Goal: Find specific fact: Find specific fact

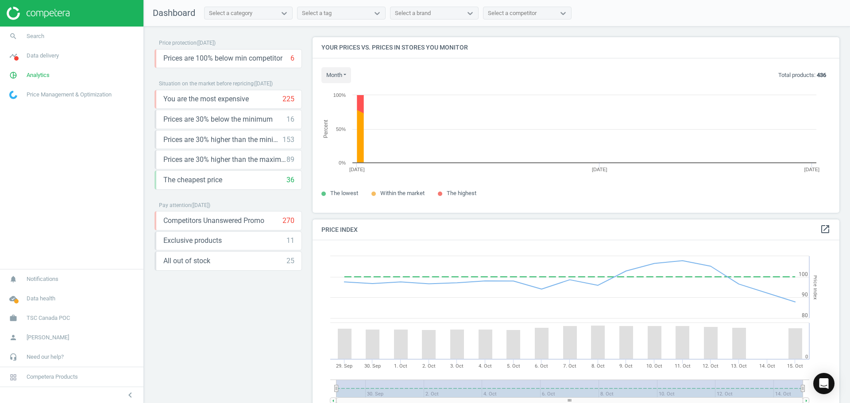
scroll to position [189, 534]
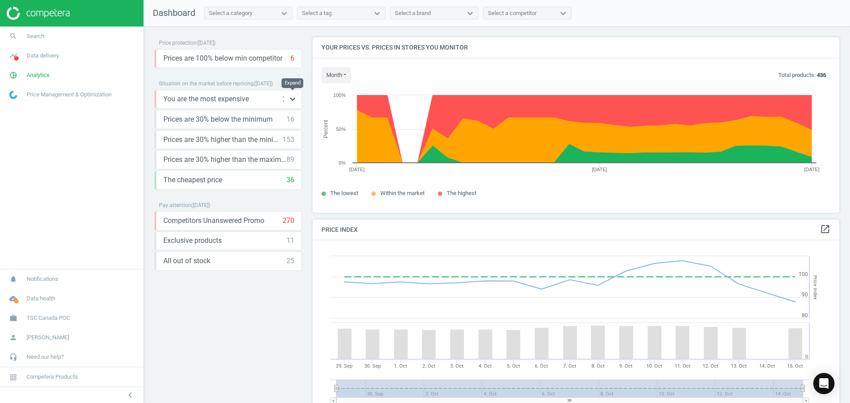
click at [293, 96] on icon "keyboard_arrow_down" at bounding box center [292, 99] width 11 height 11
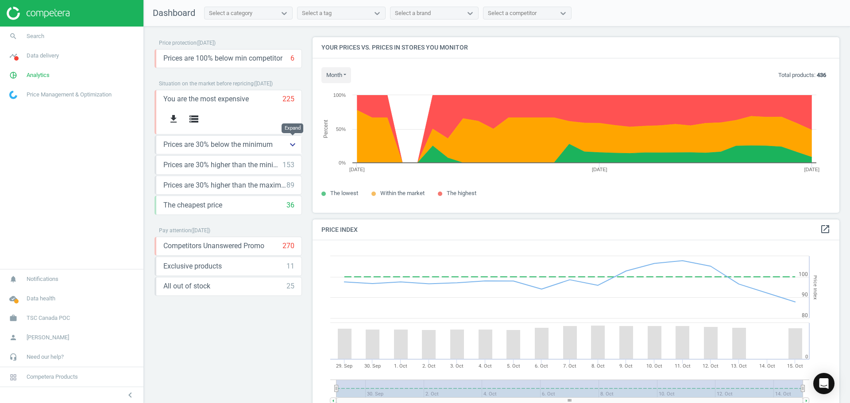
click at [293, 145] on icon "keyboard_arrow_down" at bounding box center [292, 144] width 11 height 11
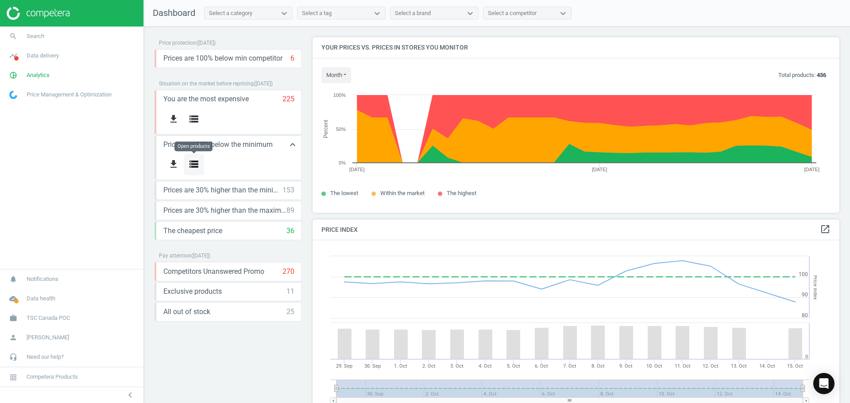
click at [201, 164] on button "storage" at bounding box center [194, 164] width 20 height 21
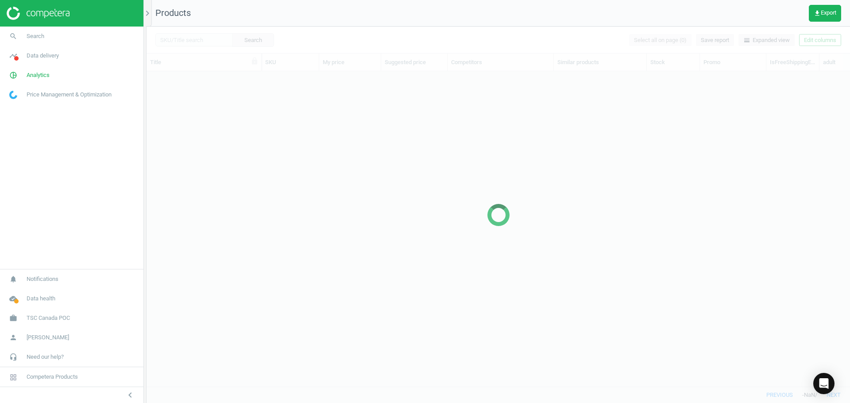
scroll to position [302, 697]
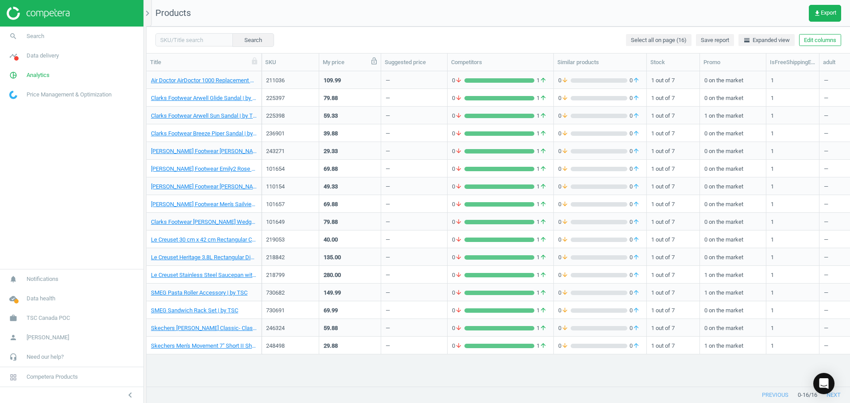
click at [373, 63] on icon at bounding box center [374, 61] width 8 height 8
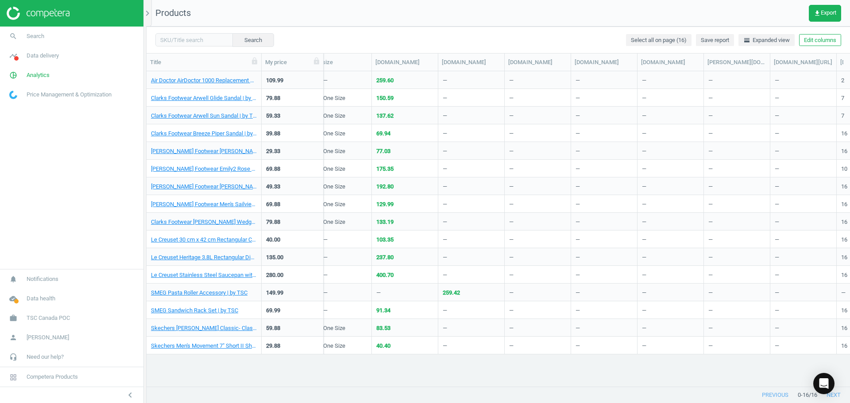
scroll to position [0, 1341]
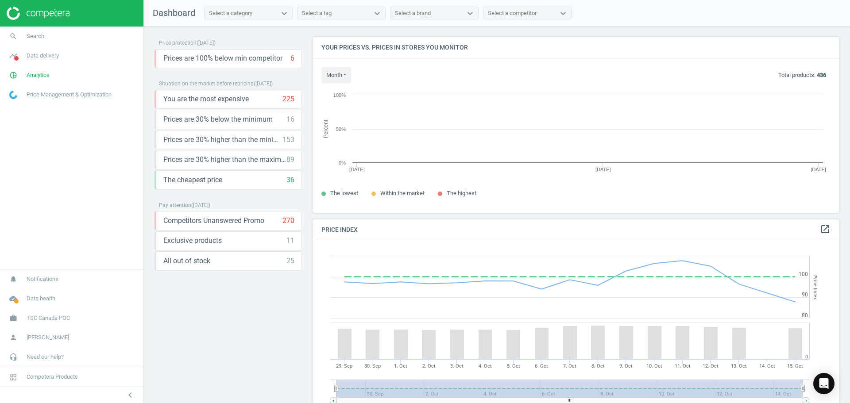
scroll to position [217, 534]
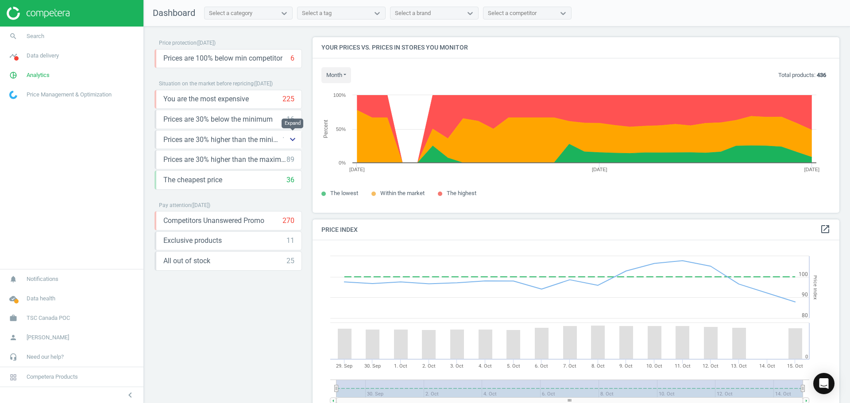
click at [292, 135] on icon "keyboard_arrow_down" at bounding box center [292, 139] width 11 height 11
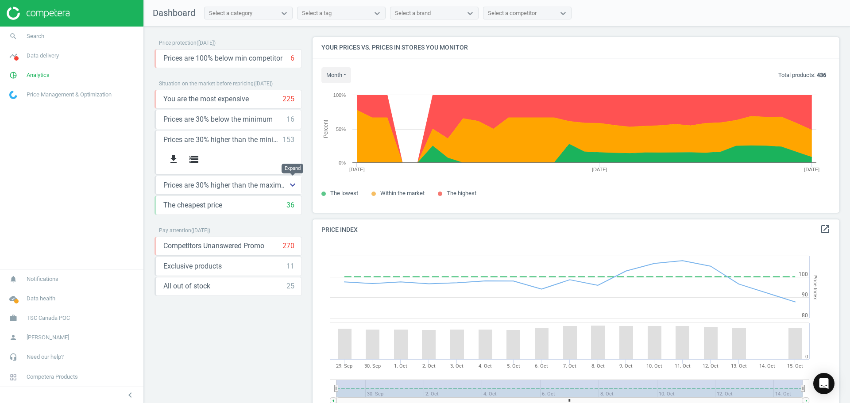
click at [291, 185] on icon "keyboard_arrow_down" at bounding box center [292, 185] width 11 height 11
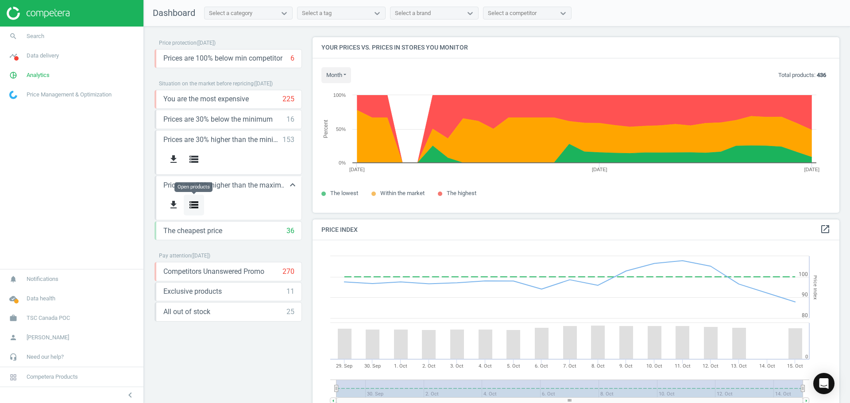
click at [198, 206] on icon "storage" at bounding box center [194, 205] width 11 height 11
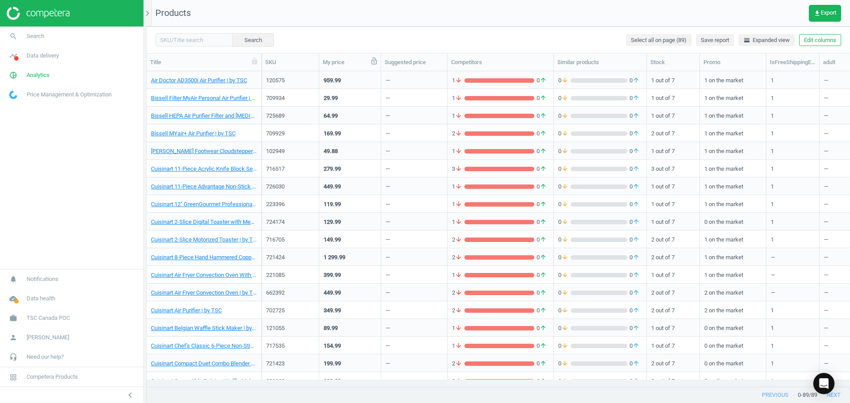
click at [374, 61] on icon at bounding box center [374, 61] width 8 height 8
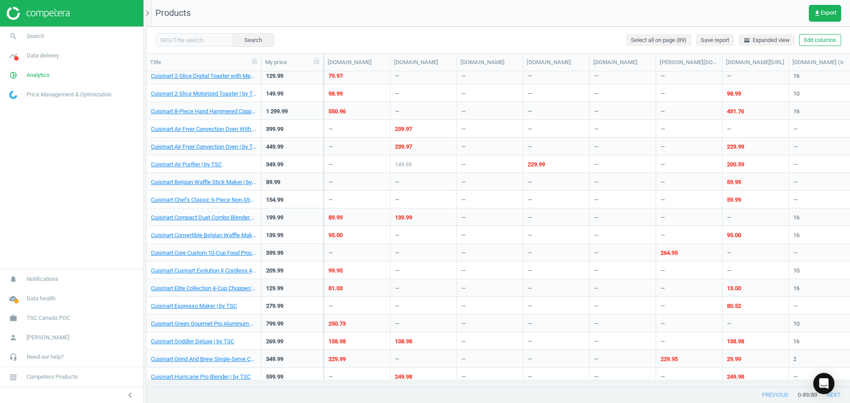
scroll to position [145, 0]
click at [224, 183] on link "Cuisinart Belgian Waffle Stick Maker | by TSC" at bounding box center [204, 183] width 106 height 8
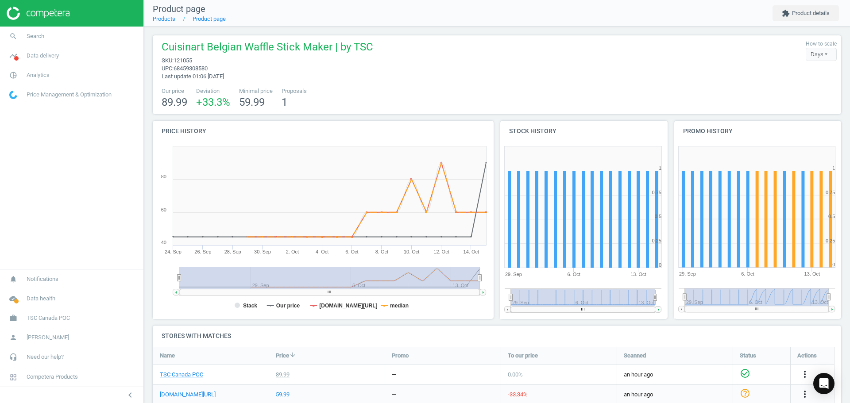
click at [180, 62] on span "121055" at bounding box center [183, 60] width 19 height 7
copy span "121055"
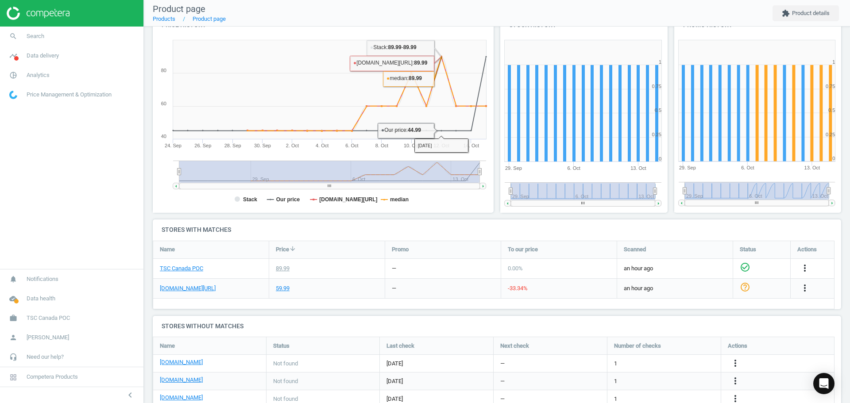
scroll to position [107, 0]
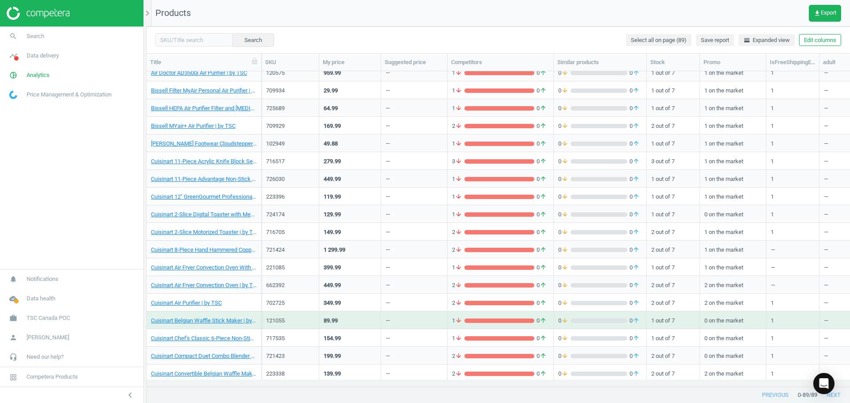
scroll to position [8, 0]
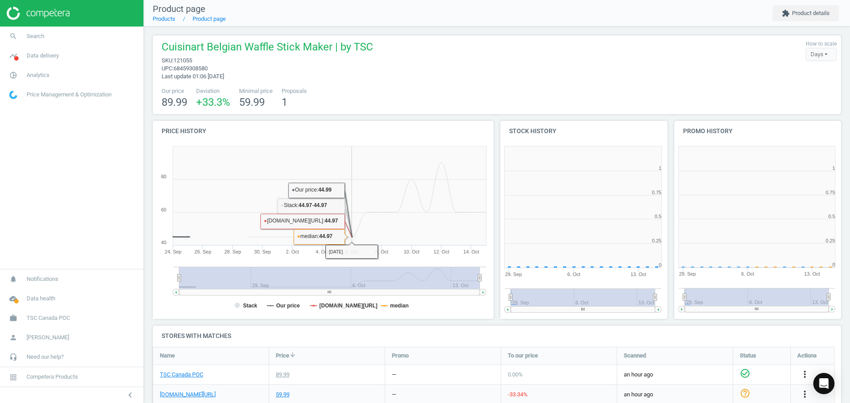
scroll to position [191, 179]
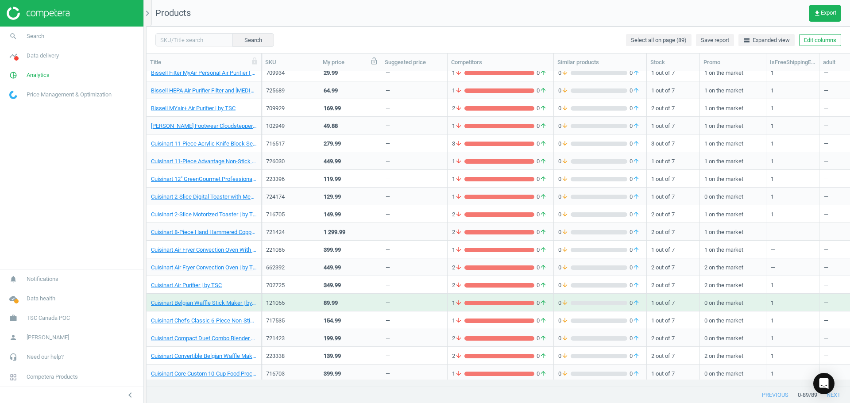
click at [375, 66] on span at bounding box center [374, 62] width 8 height 10
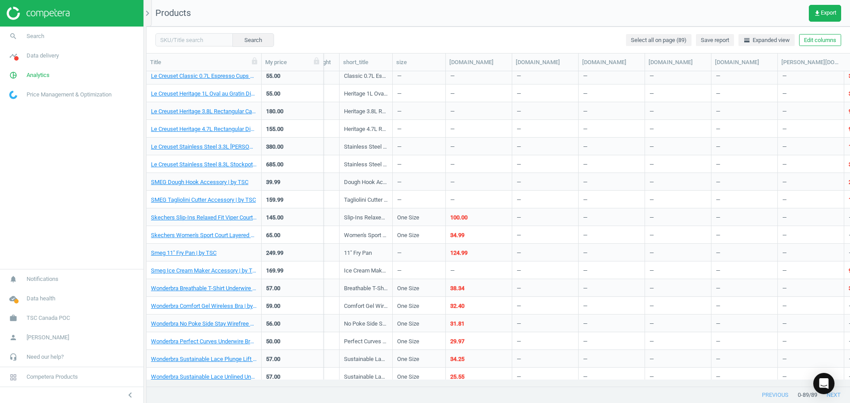
scroll to position [1268, 0]
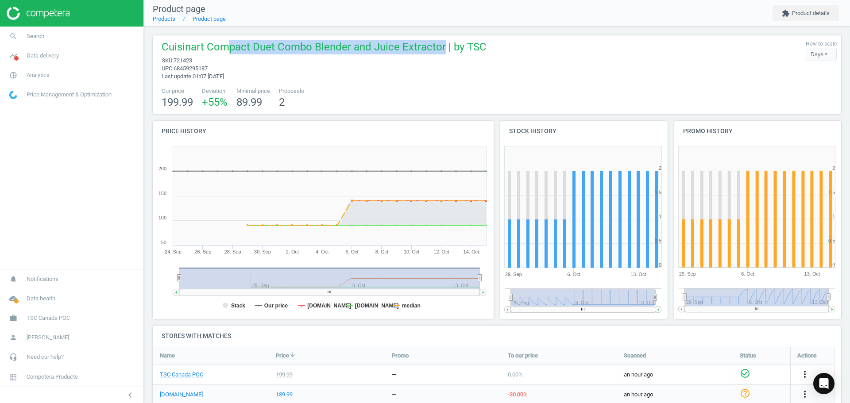
drag, startPoint x: 441, startPoint y: 47, endPoint x: 225, endPoint y: 38, distance: 215.8
click at [225, 38] on div "Cuisinart Compact Duet Combo Blender and Juice Extractor | by TSC sku : 721423 …" at bounding box center [497, 74] width 688 height 79
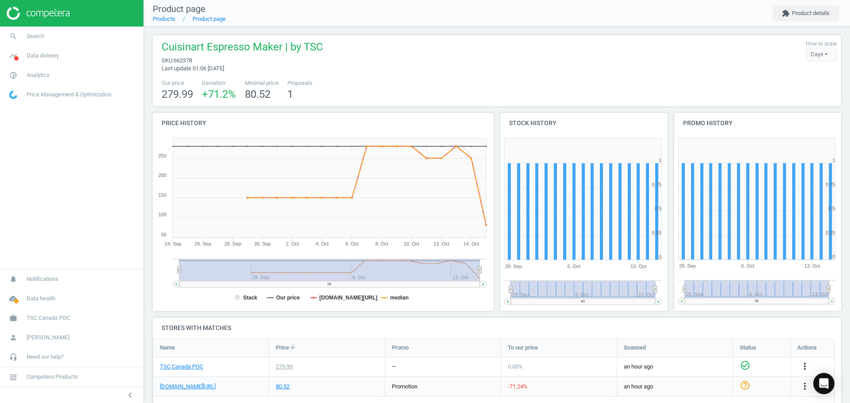
click at [188, 62] on span "662378" at bounding box center [183, 60] width 19 height 7
copy span "662378"
